Goal: Navigation & Orientation: Go to known website

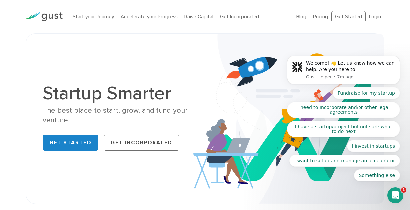
click at [372, 19] on body "Welcome! 👋 Let us know how we can help. Are you here to: Gust Helper • 7m ago F…" at bounding box center [344, 71] width 128 height 235
click at [392, 28] on body "Welcome! 👋 Let us know how we can help. Are you here to: Gust Helper • 7m ago F…" at bounding box center [344, 71] width 128 height 235
click at [376, 17] on body "Welcome! 👋 Let us know how we can help. Are you here to: Gust Helper • 7m ago F…" at bounding box center [344, 71] width 128 height 235
click at [371, 17] on body "Welcome! 👋 Let us know how we can help. Are you here to: Gust Helper • 9m ago F…" at bounding box center [344, 71] width 128 height 235
click at [45, 18] on img at bounding box center [44, 16] width 37 height 9
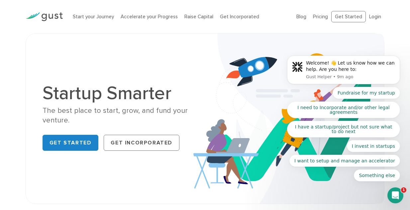
click at [370, 18] on body "Welcome! 👋 Let us know how we can help. Are you here to: Gust Helper • 9m ago F…" at bounding box center [344, 71] width 128 height 235
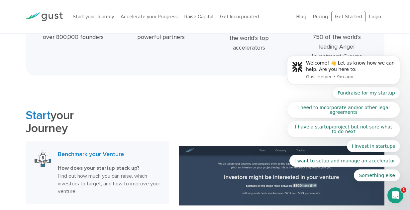
scroll to position [246, 0]
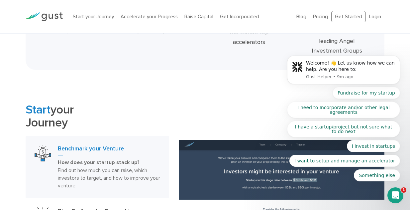
click at [396, 195] on icon "Open Intercom Messenger" at bounding box center [395, 195] width 11 height 11
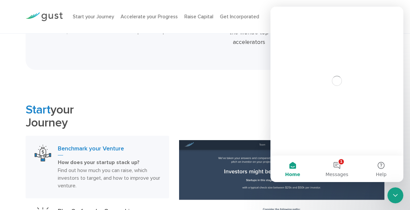
scroll to position [0, 0]
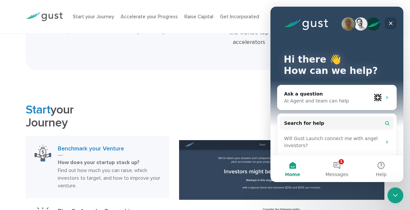
click at [392, 24] on icon "Close" at bounding box center [390, 23] width 5 height 5
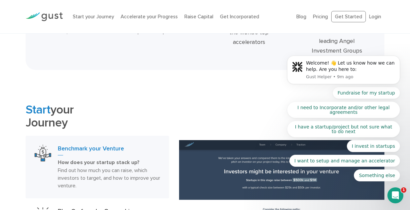
click at [373, 17] on body "Welcome! 👋 Let us know how we can help. Are you here to: Gust Helper • 9m ago F…" at bounding box center [344, 71] width 128 height 235
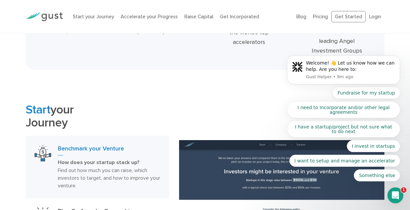
click at [349, 16] on body "Welcome! 👋 Let us know how we can help. Are you here to: Gust Helper • 9m ago F…" at bounding box center [344, 71] width 128 height 235
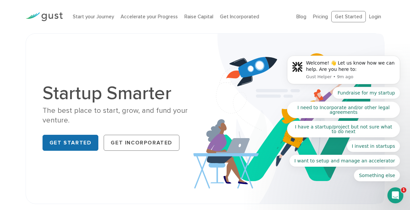
click at [65, 146] on link "Get Started" at bounding box center [71, 143] width 56 height 16
